Goal: Task Accomplishment & Management: Complete application form

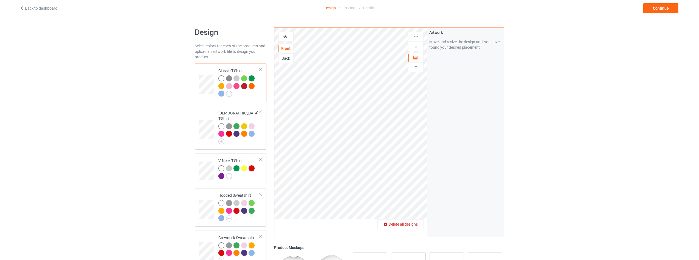
click at [414, 225] on span "Delete all designs" at bounding box center [403, 224] width 29 height 4
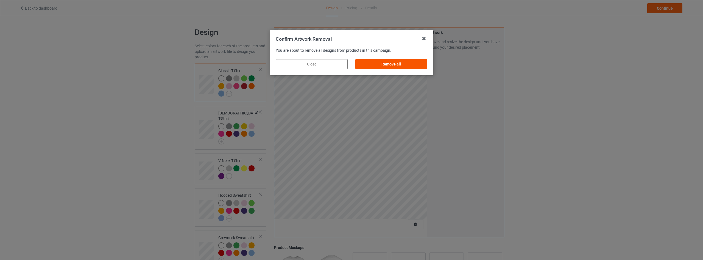
click at [396, 65] on div "Remove all" at bounding box center [391, 64] width 72 height 10
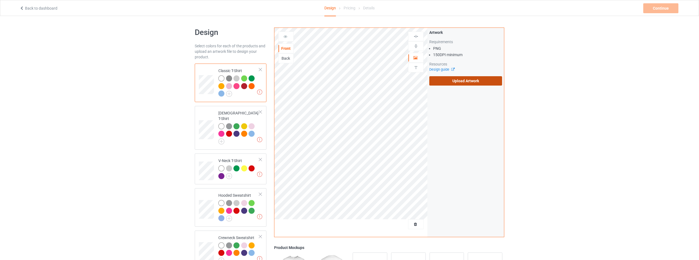
click at [472, 78] on label "Upload Artwork" at bounding box center [465, 80] width 73 height 9
click at [0, 0] on input "Upload Artwork" at bounding box center [0, 0] width 0 height 0
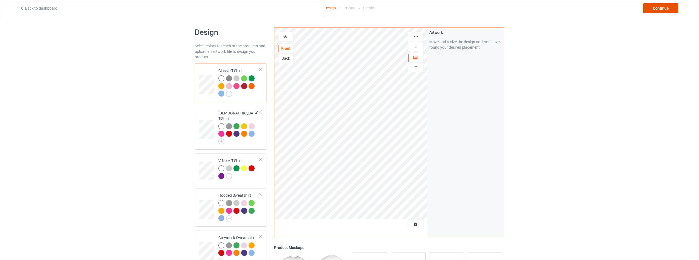
click at [663, 6] on div "Continue" at bounding box center [660, 8] width 35 height 10
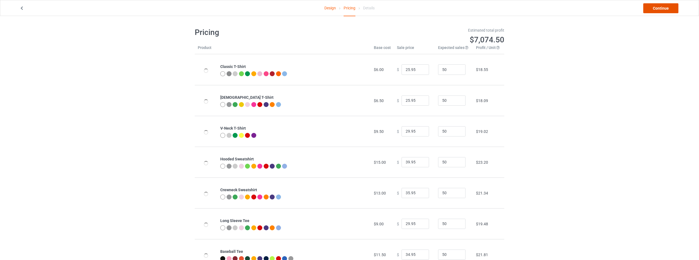
click at [663, 6] on link "Continue" at bounding box center [660, 8] width 35 height 10
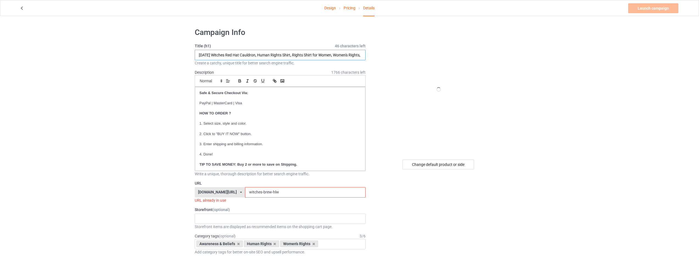
click at [235, 58] on input "[DATE] Witches Red Hat Cauldron, Human Rights Shirt, Rights Shirt for Women, Wo…" at bounding box center [280, 55] width 171 height 10
drag, startPoint x: 262, startPoint y: 54, endPoint x: 62, endPoint y: 63, distance: 200.2
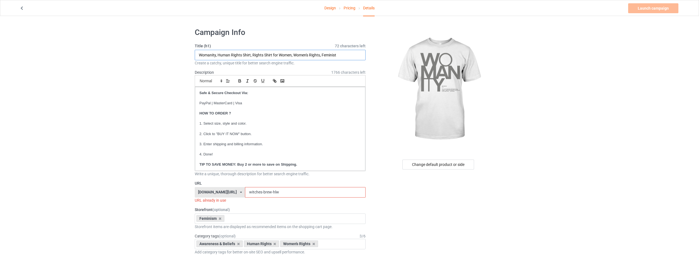
type input "Womanity, Human Rights Shirt, Rights Shirt for Women, Women's Rights, Feminist"
drag, startPoint x: 298, startPoint y: 191, endPoint x: 255, endPoint y: 191, distance: 42.6
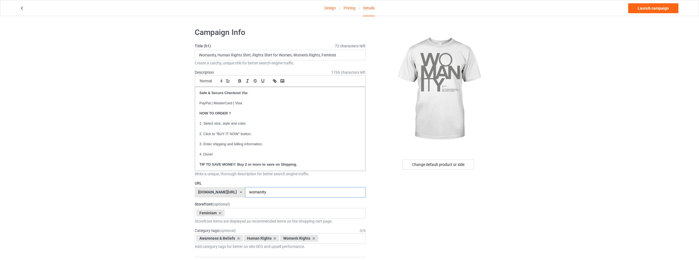
type input "womanity"
click at [334, 9] on link "Design" at bounding box center [330, 7] width 12 height 15
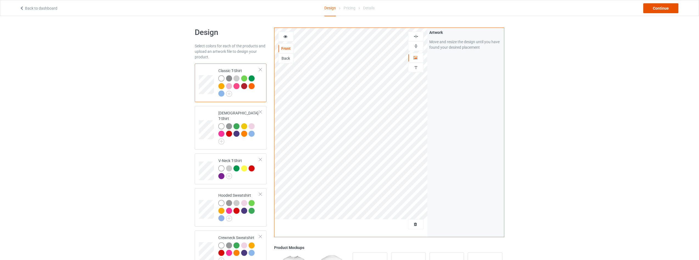
click at [655, 11] on div "Continue" at bounding box center [660, 8] width 35 height 10
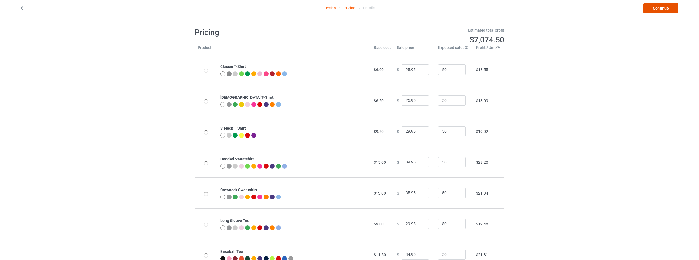
click at [662, 8] on link "Continue" at bounding box center [660, 8] width 35 height 10
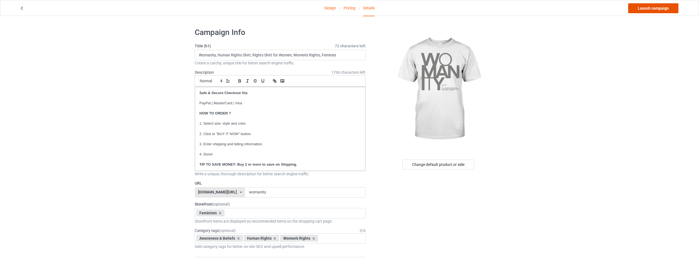
click at [654, 9] on link "Launch campaign" at bounding box center [653, 8] width 50 height 10
